Goal: Navigation & Orientation: Find specific page/section

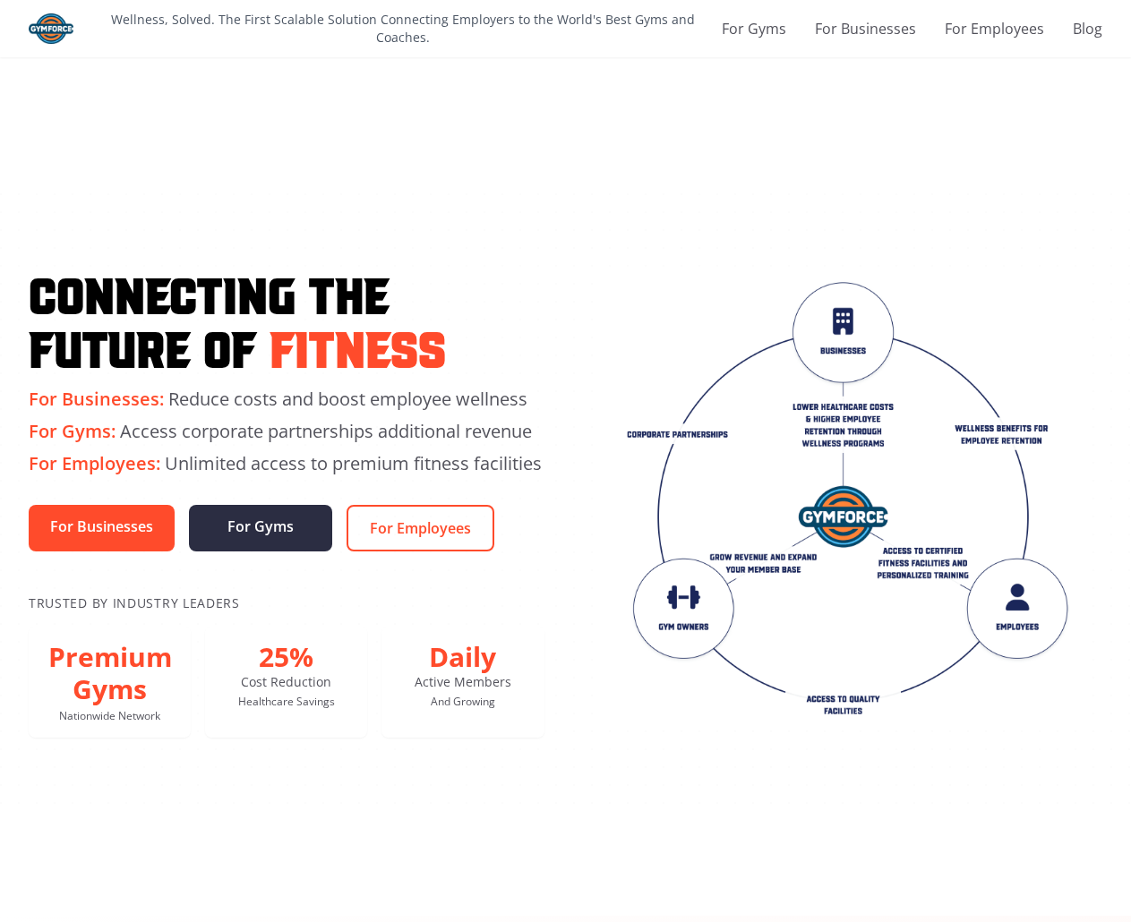
click at [50, 22] on img at bounding box center [51, 28] width 45 height 30
click at [139, 526] on link "For Businesses" at bounding box center [102, 528] width 146 height 47
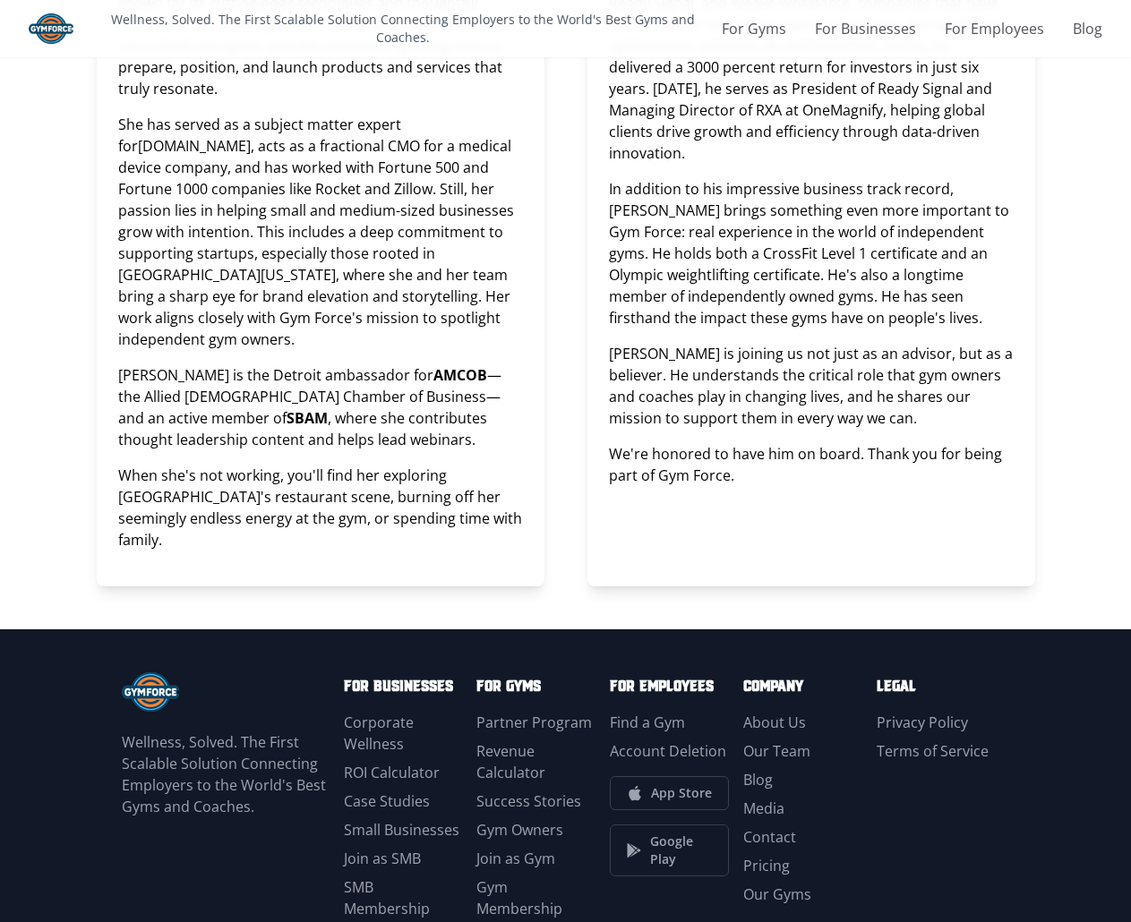
scroll to position [2246, 0]
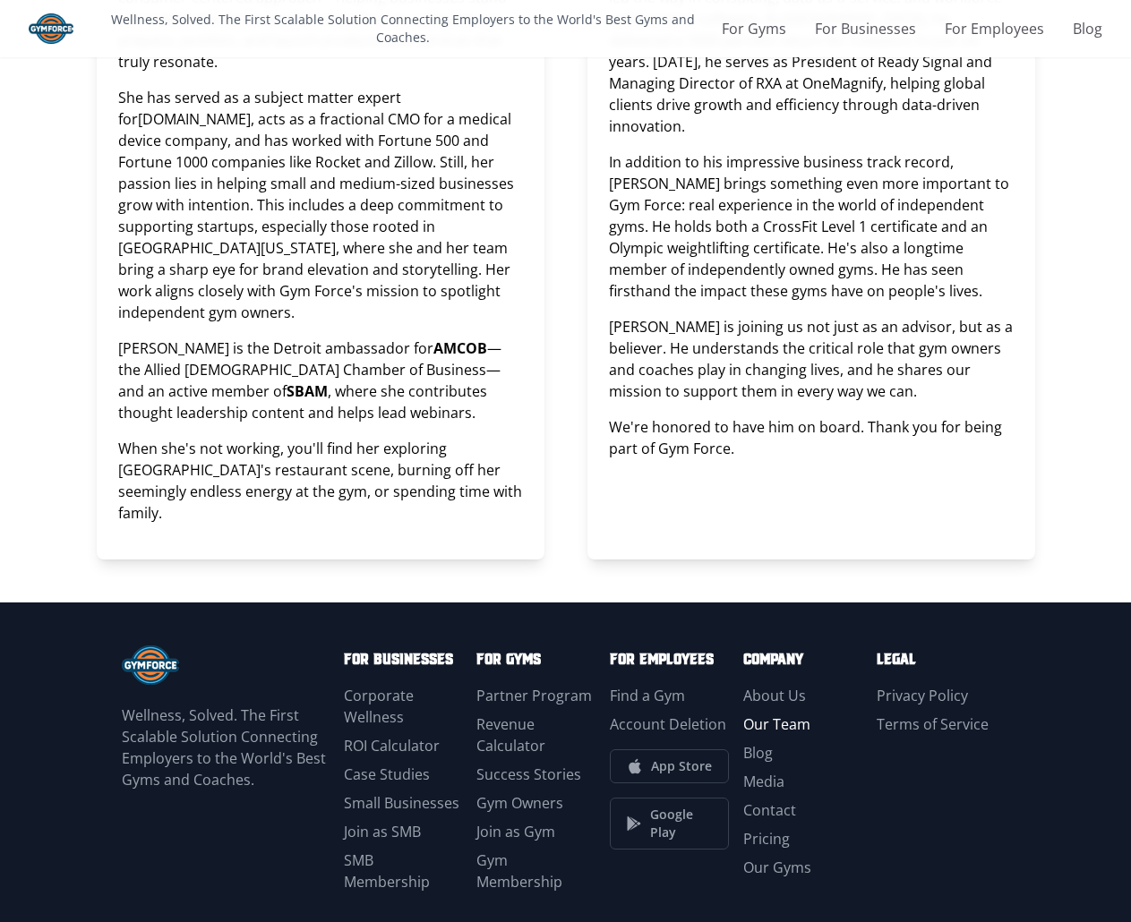
click at [799, 715] on link "Our Team" at bounding box center [776, 725] width 67 height 20
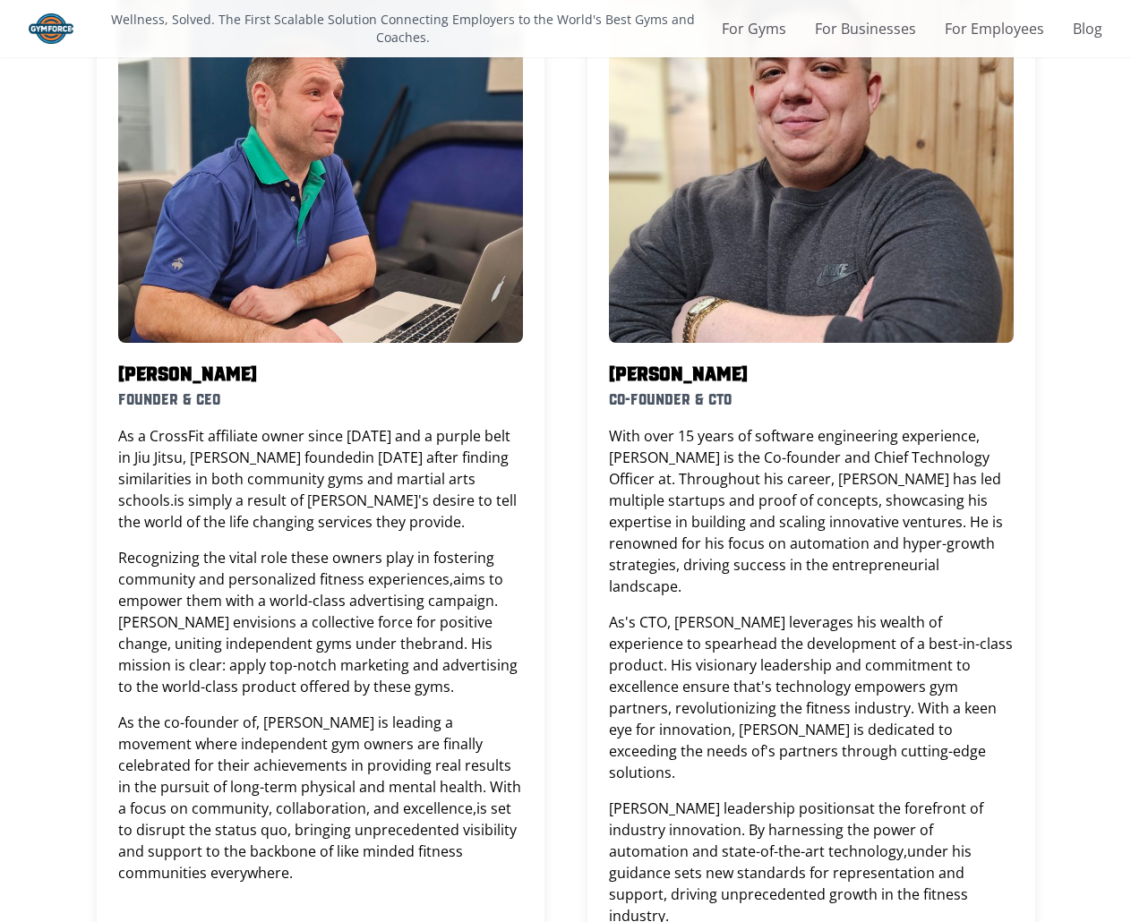
scroll to position [0, 0]
